Goal: Navigation & Orientation: Find specific page/section

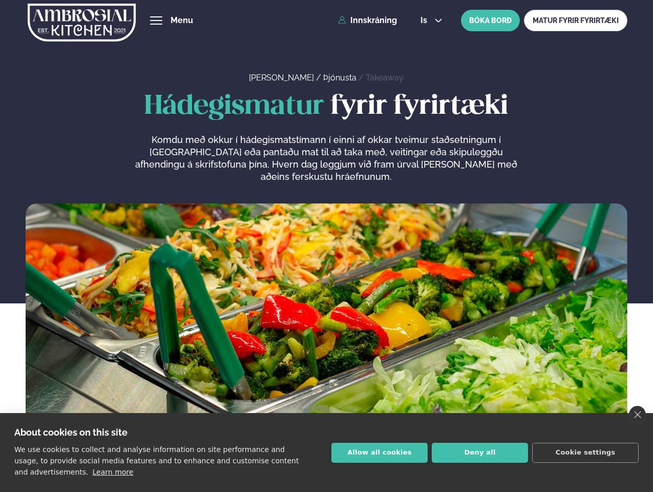
click at [637, 414] on link "close" at bounding box center [637, 414] width 17 height 17
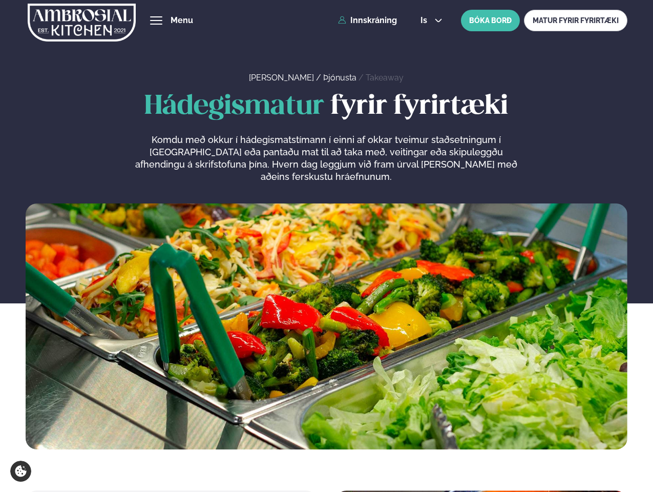
click at [156, 20] on span "hamburger" at bounding box center [156, 20] width 9 height 9
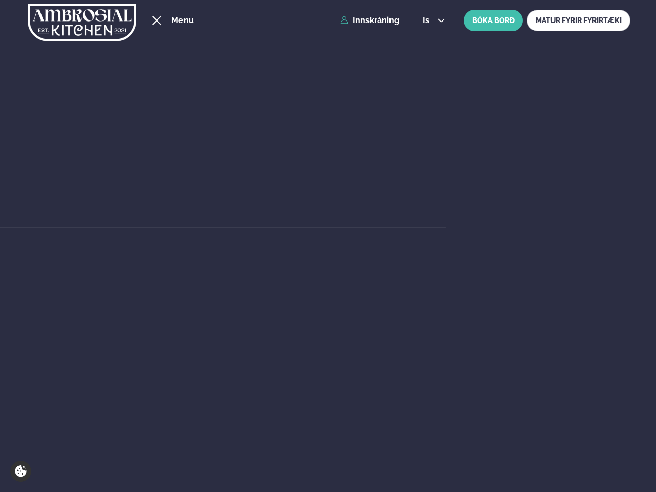
click at [430, 20] on span "is" at bounding box center [428, 20] width 10 height 8
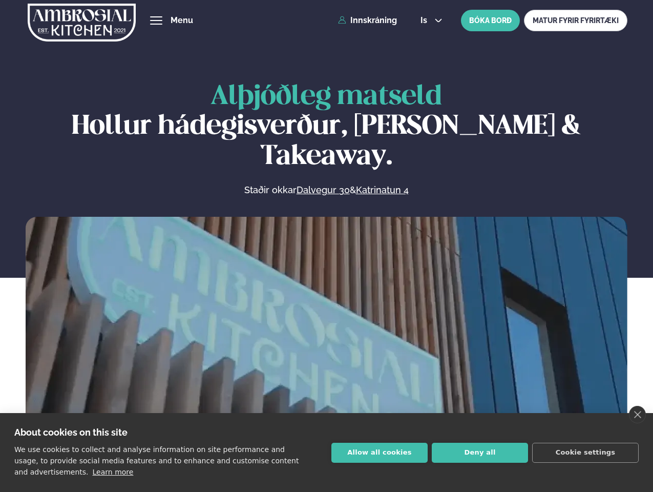
click at [637, 414] on link "close" at bounding box center [637, 414] width 17 height 17
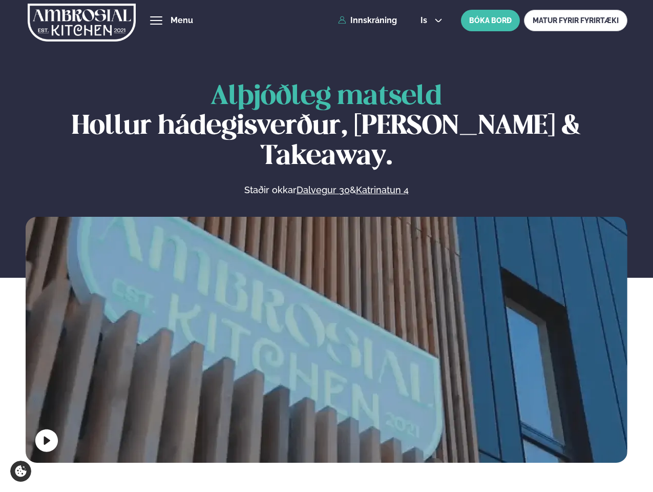
click at [156, 20] on span "hamburger" at bounding box center [156, 20] width 9 height 9
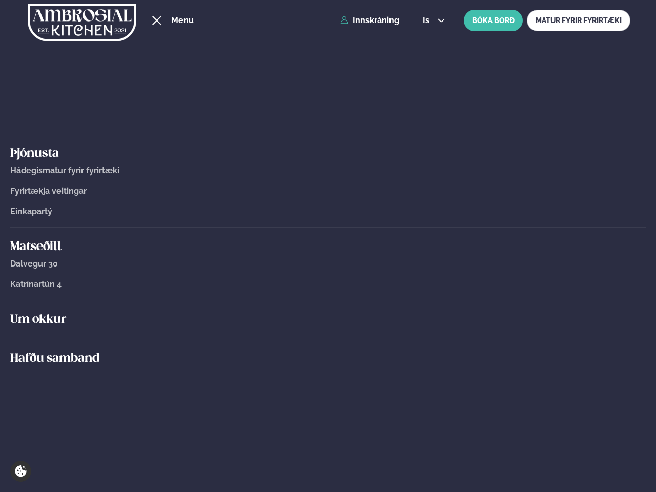
click at [430, 20] on span "is" at bounding box center [428, 20] width 10 height 8
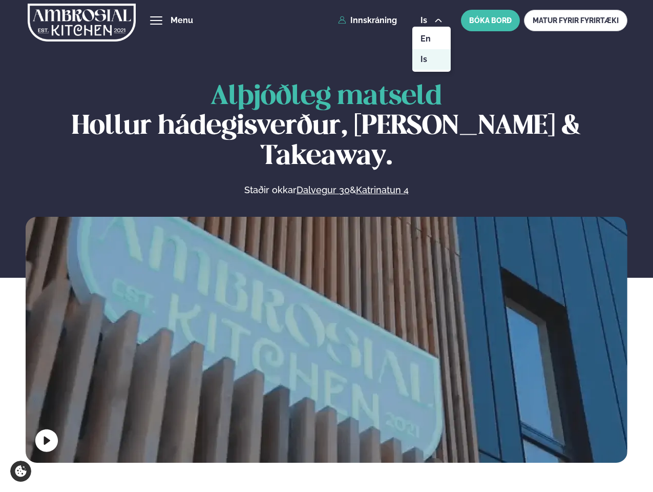
click at [326, 337] on video at bounding box center [327, 367] width 602 height 301
